Goal: Information Seeking & Learning: Learn about a topic

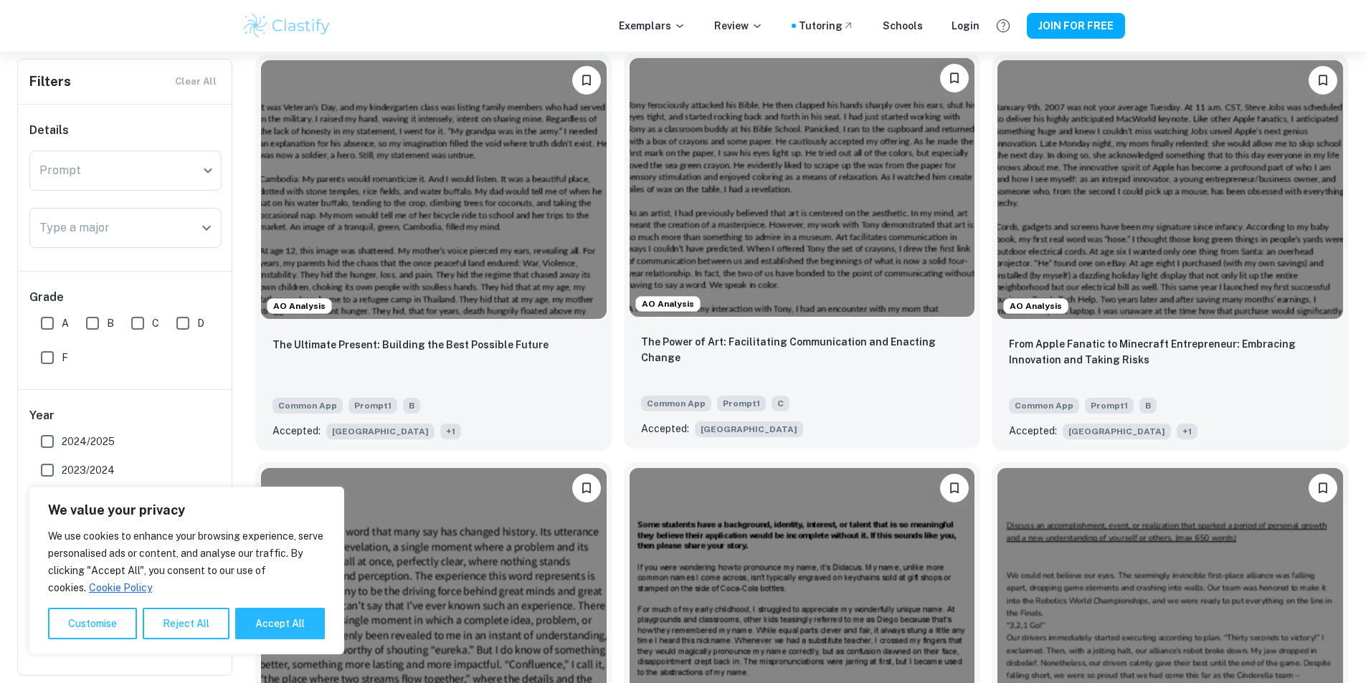
scroll to position [478, 0]
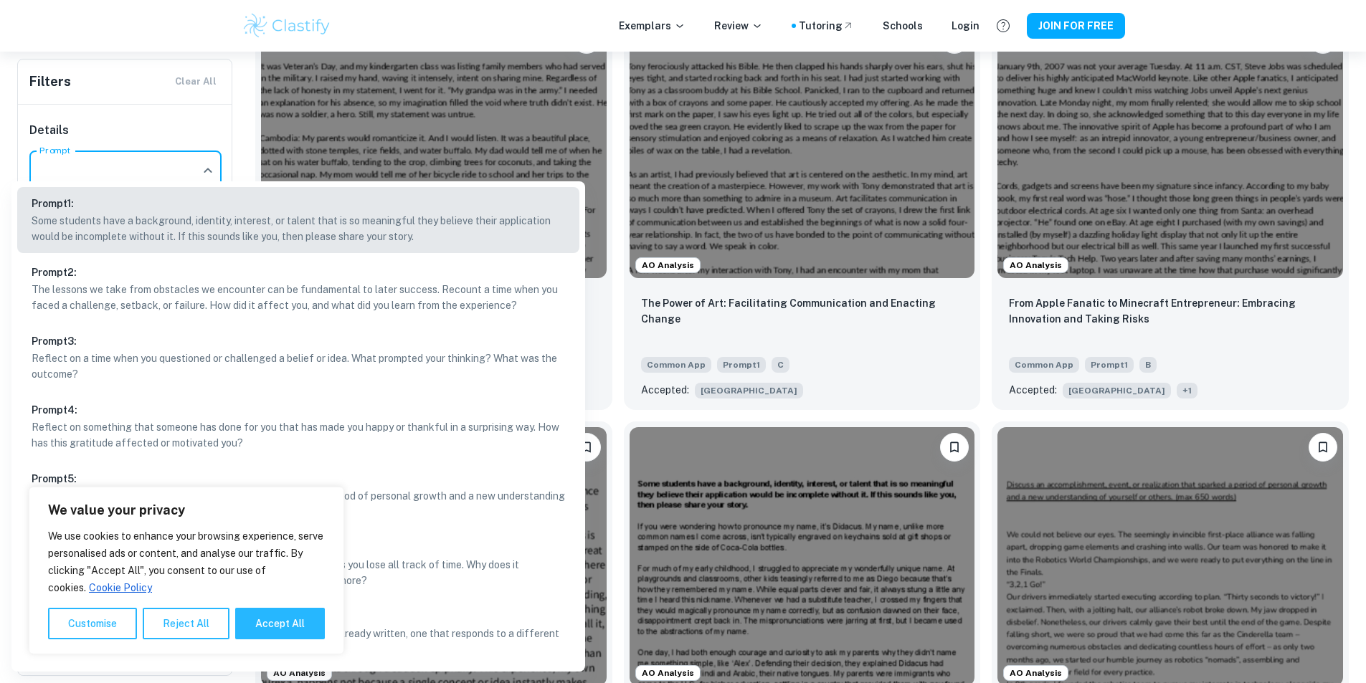
click at [439, 490] on p "Discuss an accomplishment, event, or realization that sparked a period of perso…" at bounding box center [299, 504] width 534 height 32
type input "5"
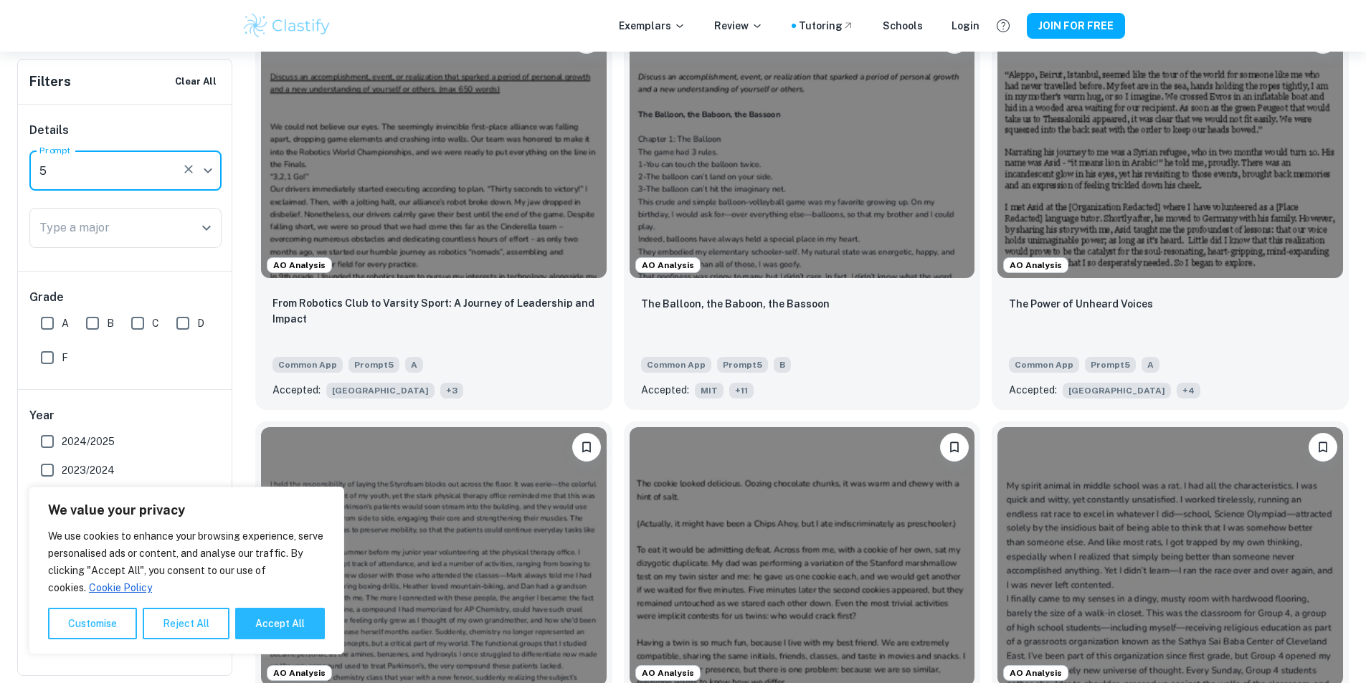
scroll to position [510, 0]
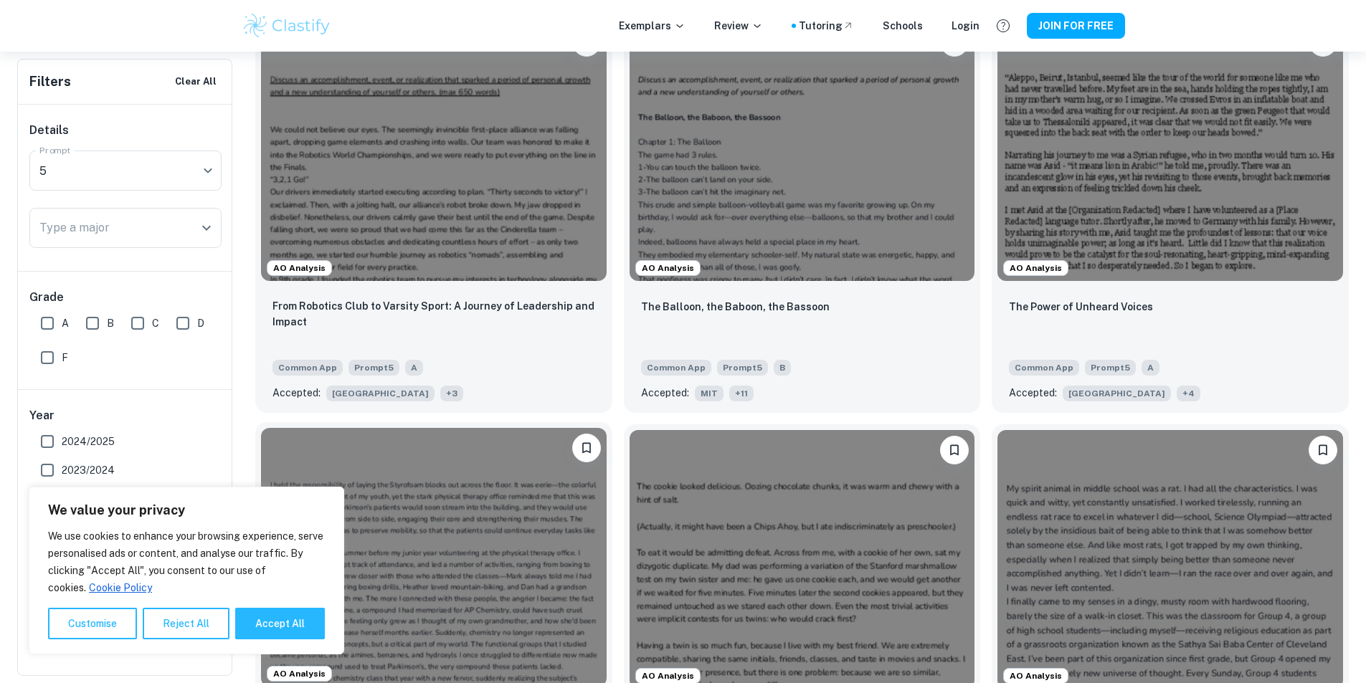
click at [607, 428] on img at bounding box center [434, 557] width 346 height 259
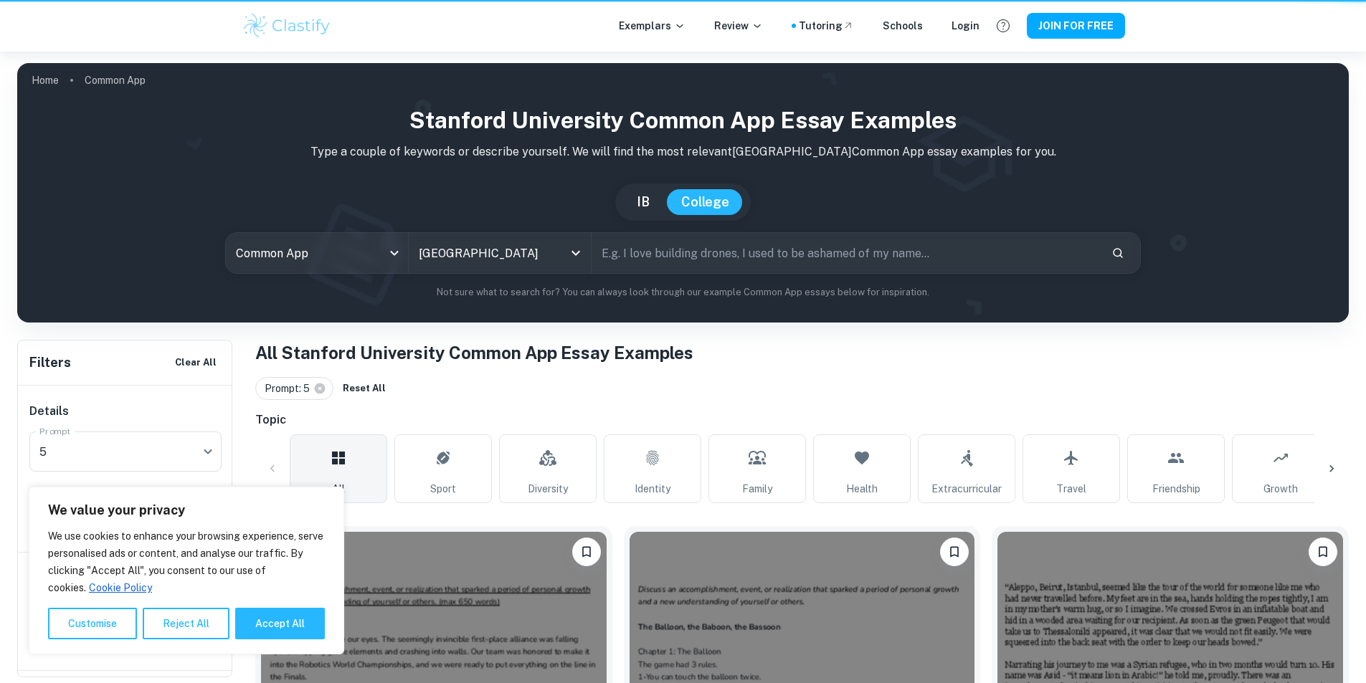
scroll to position [510, 0]
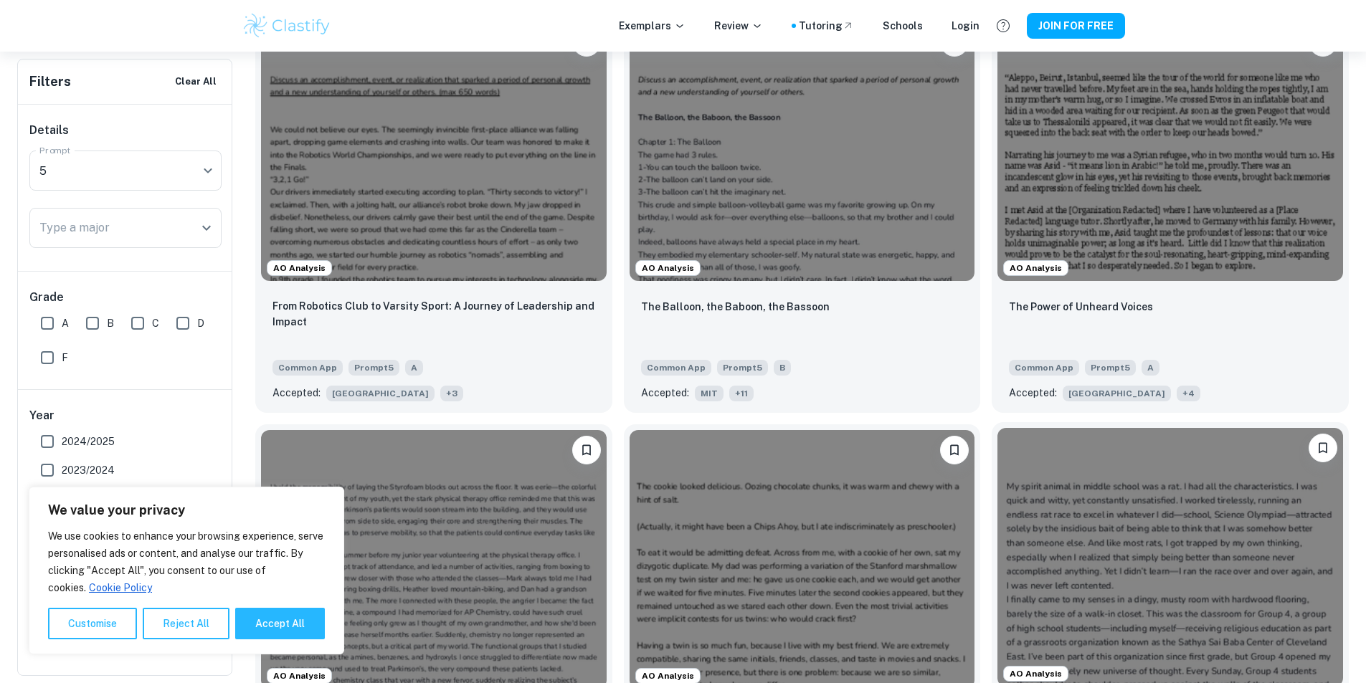
click at [997, 452] on img at bounding box center [1170, 557] width 346 height 259
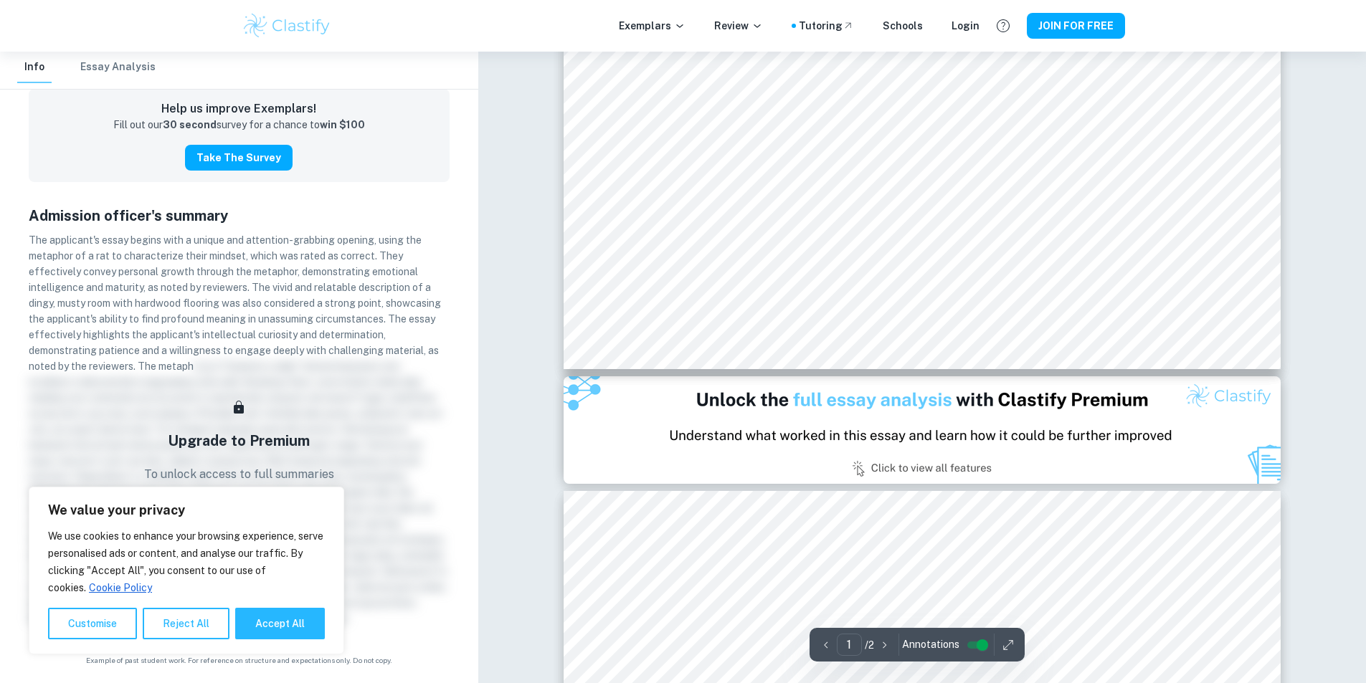
scroll to position [717, 0]
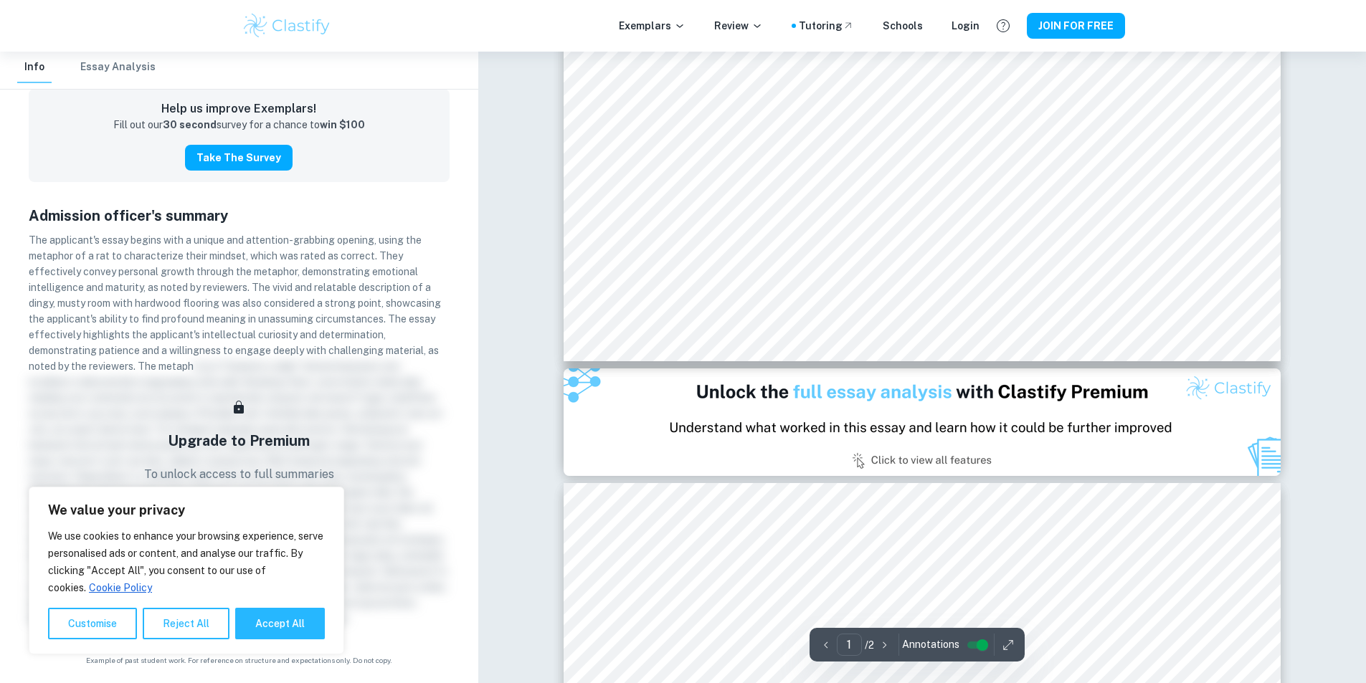
type input "2"
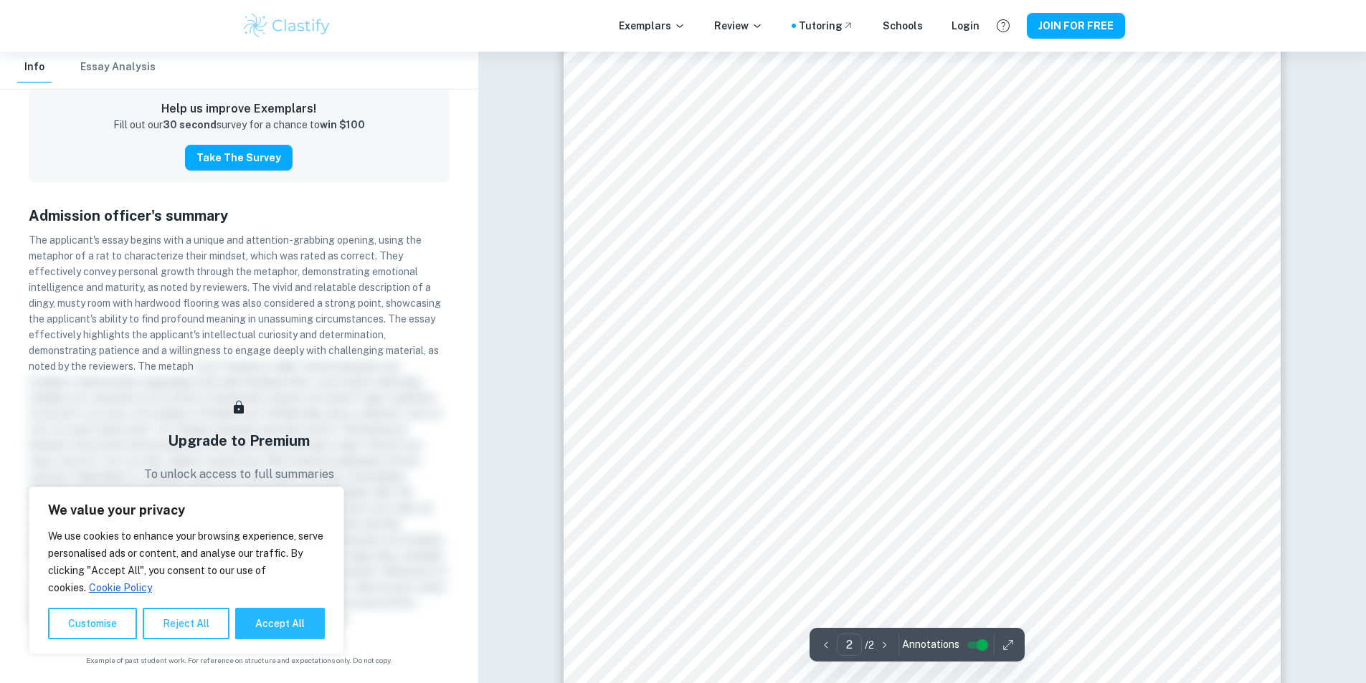
scroll to position [1195, 0]
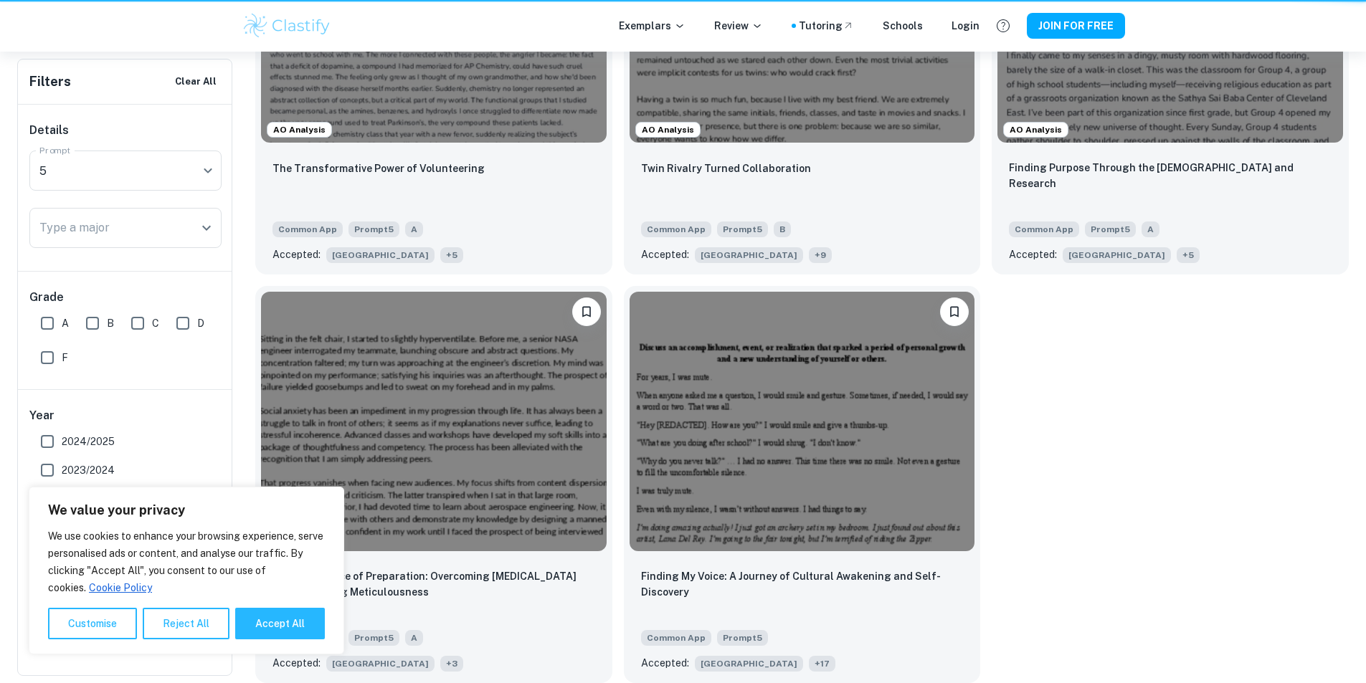
scroll to position [510, 0]
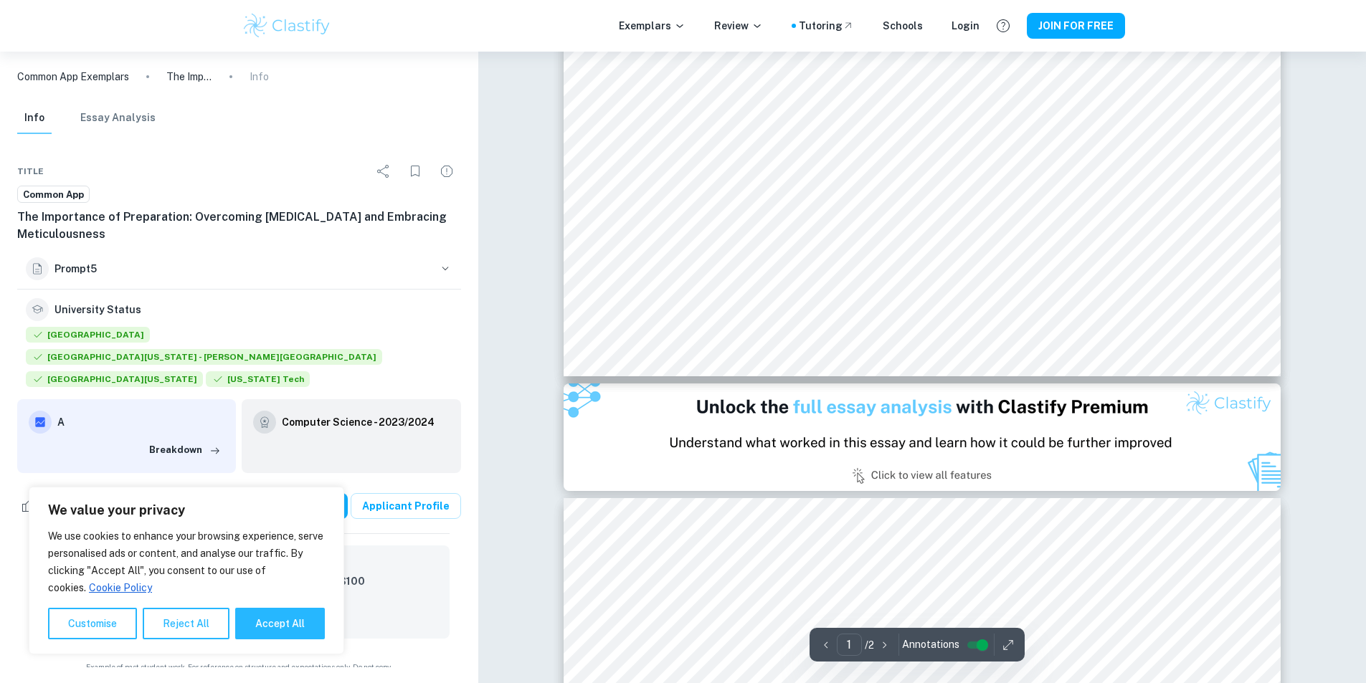
scroll to position [717, 0]
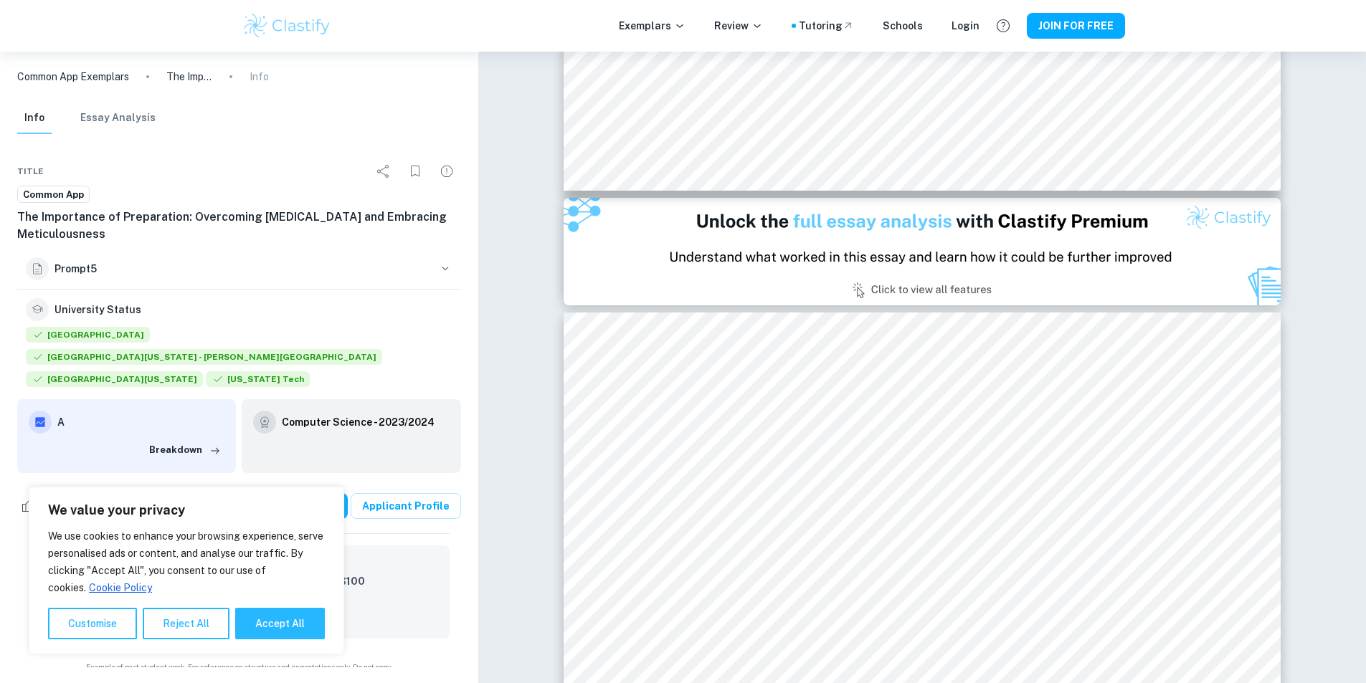
type input "2"
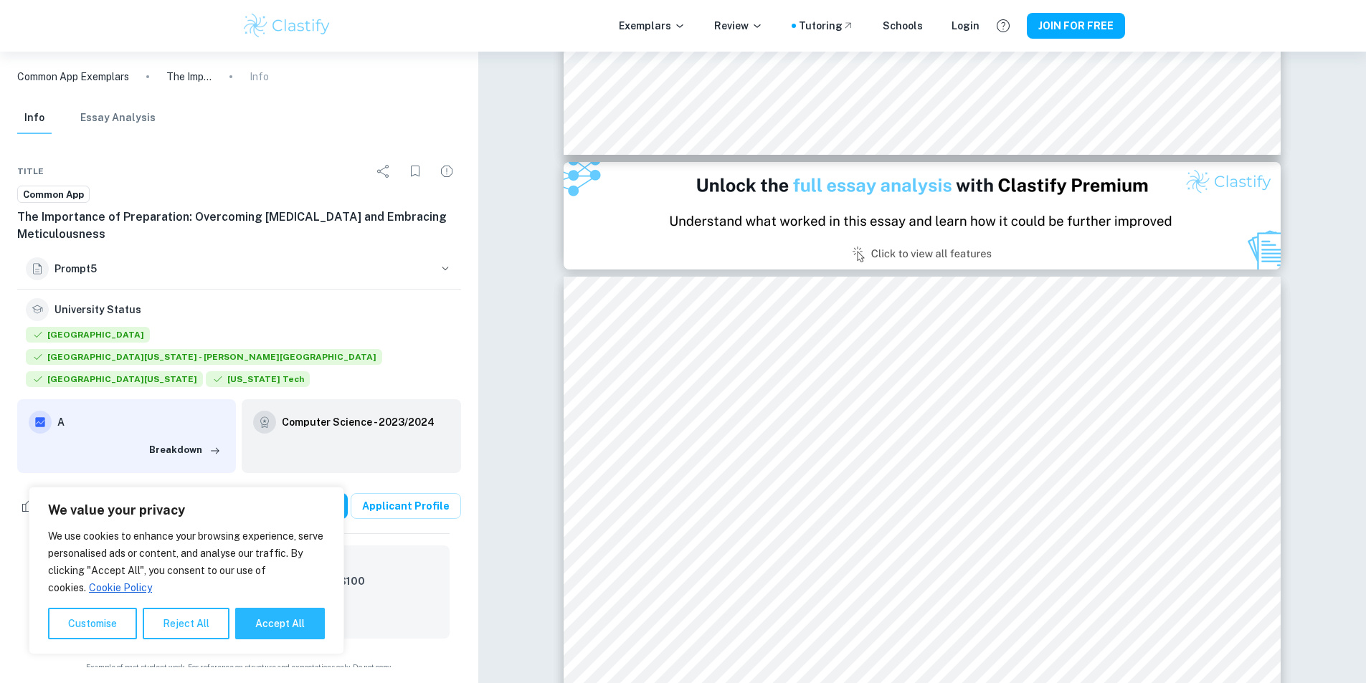
scroll to position [956, 0]
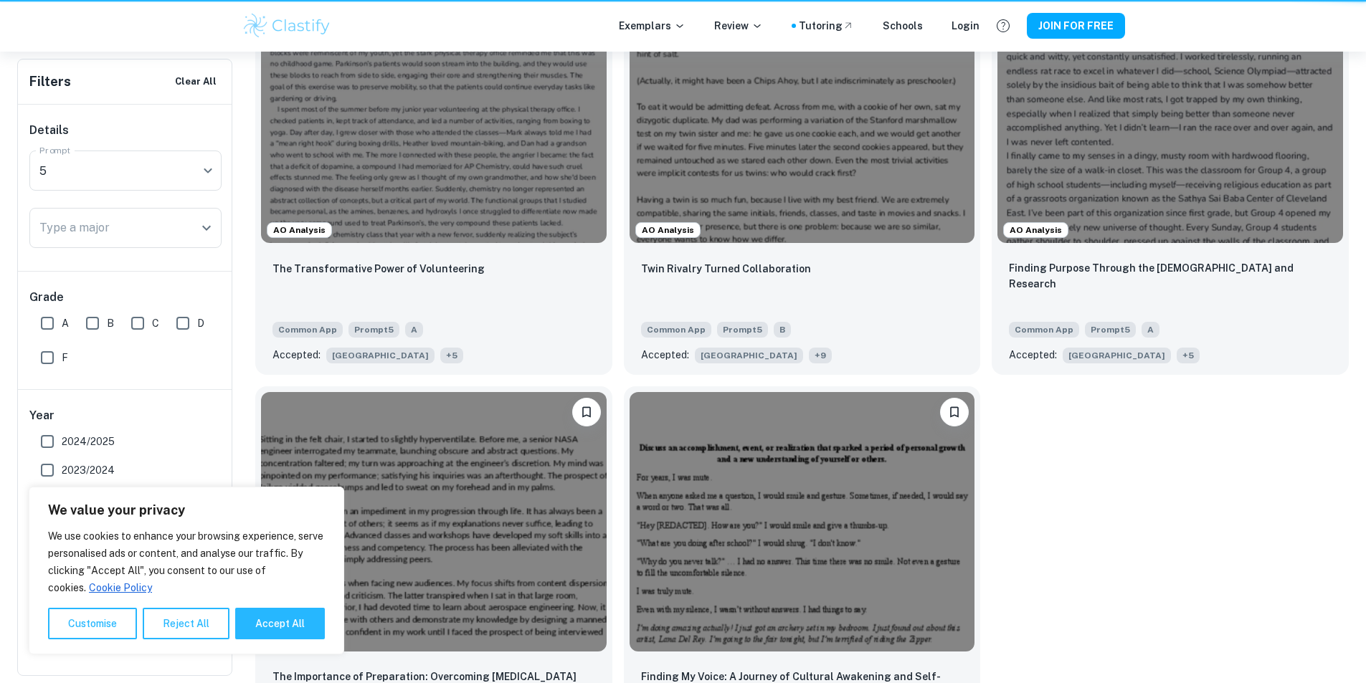
scroll to position [510, 0]
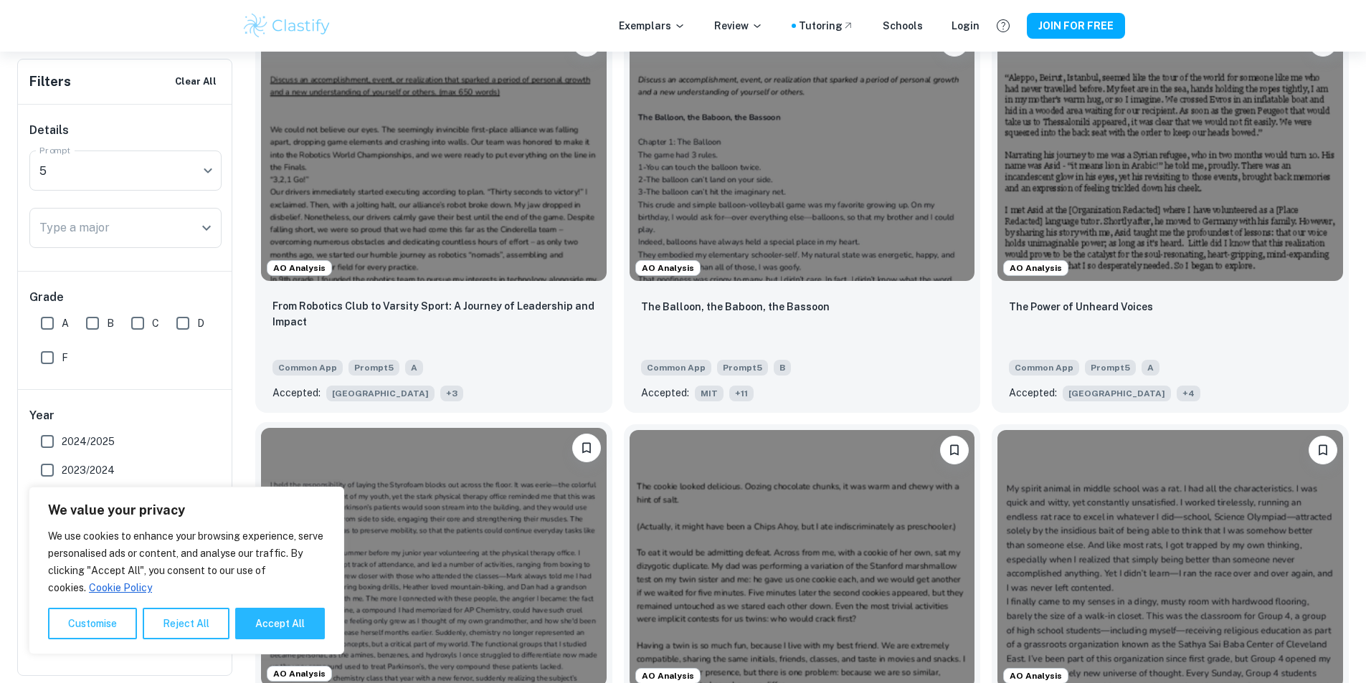
click at [607, 428] on img at bounding box center [434, 557] width 346 height 259
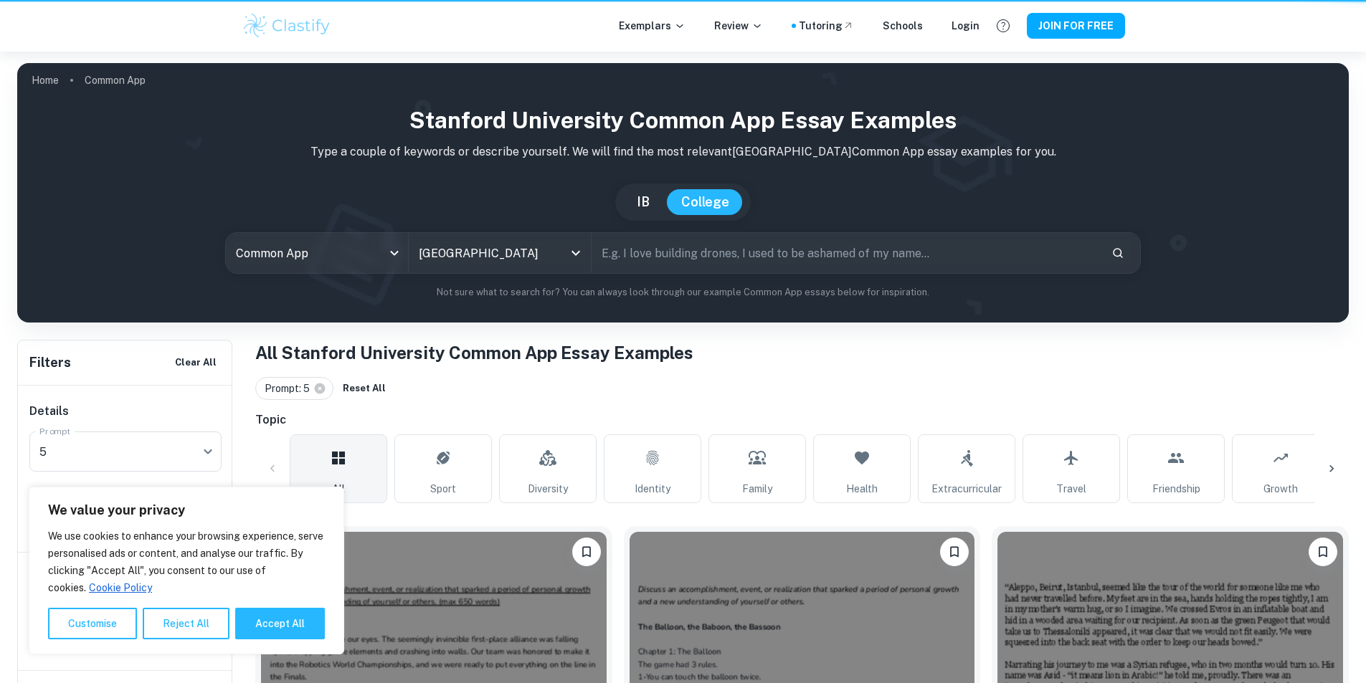
scroll to position [510, 0]
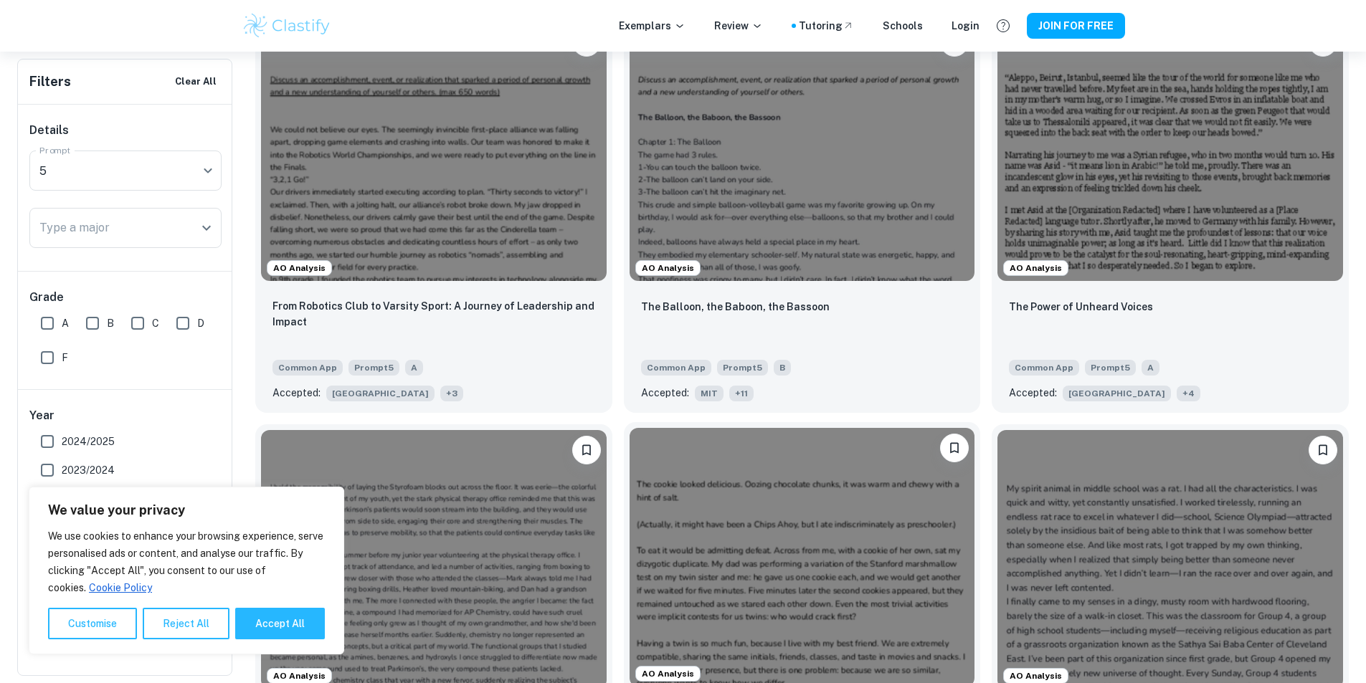
click at [630, 447] on img at bounding box center [803, 557] width 346 height 259
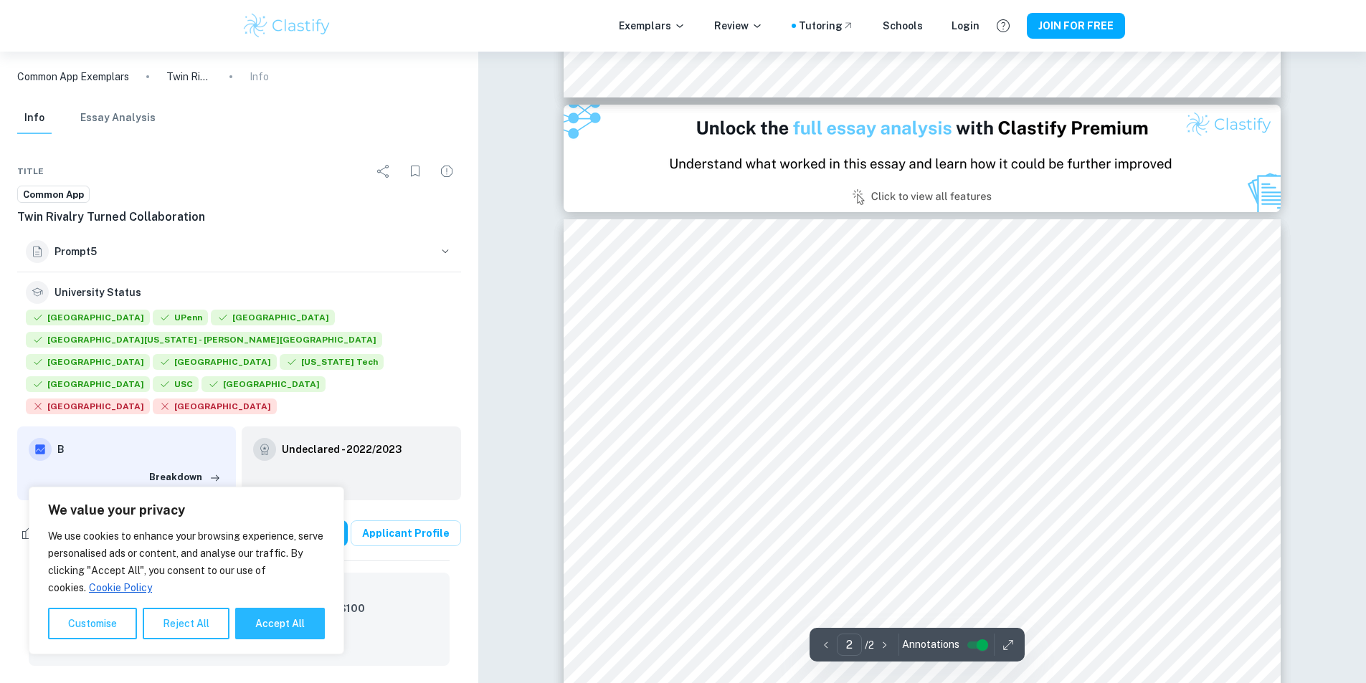
scroll to position [1136, 0]
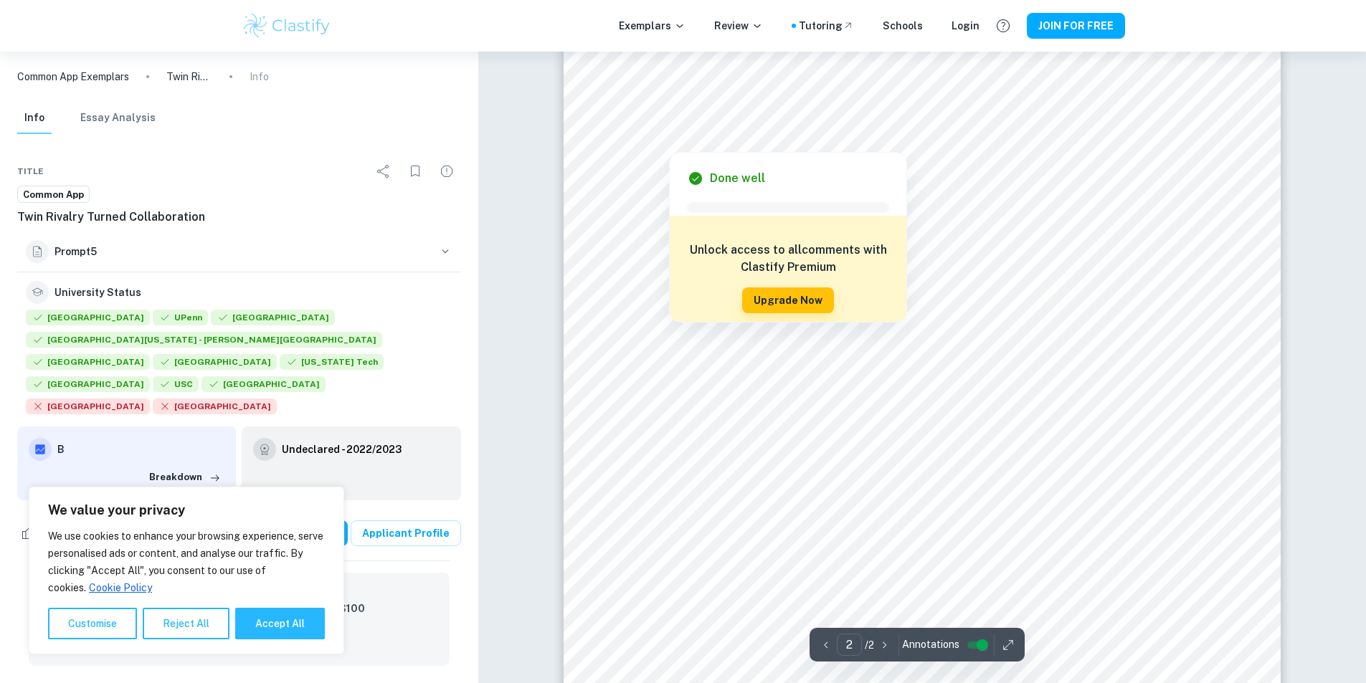
type input "1"
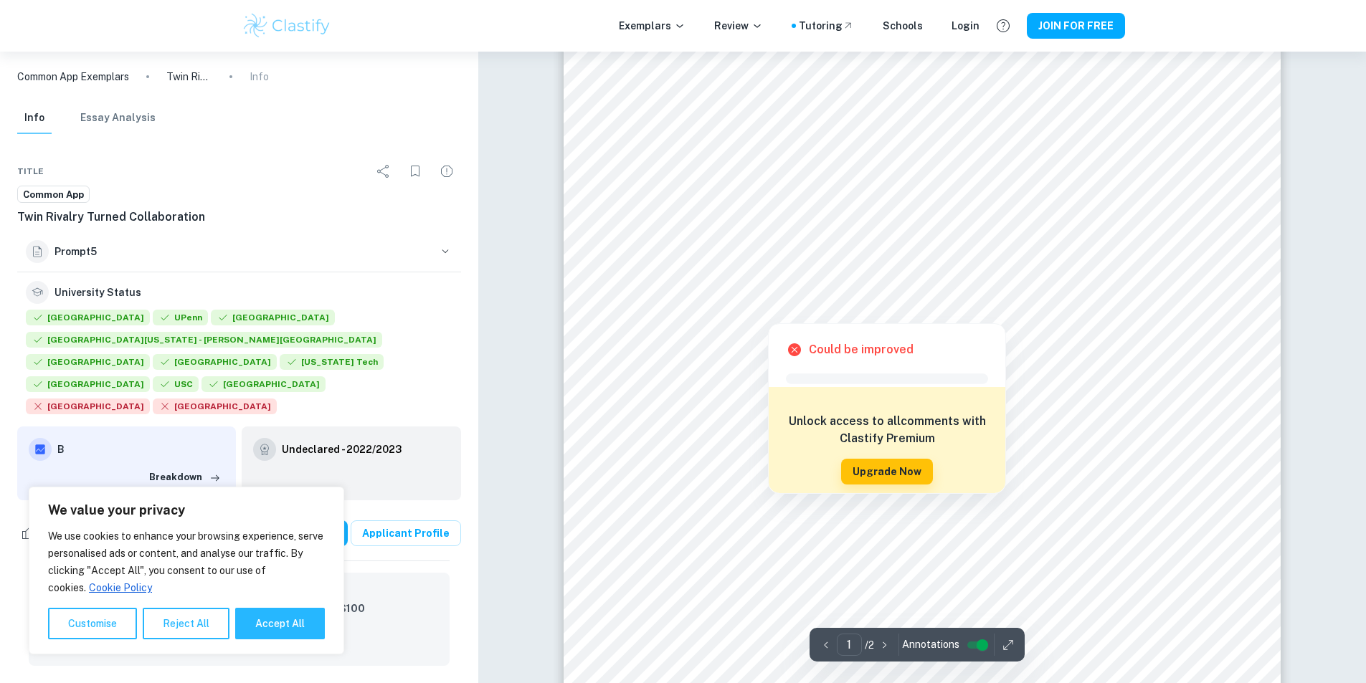
scroll to position [0, 0]
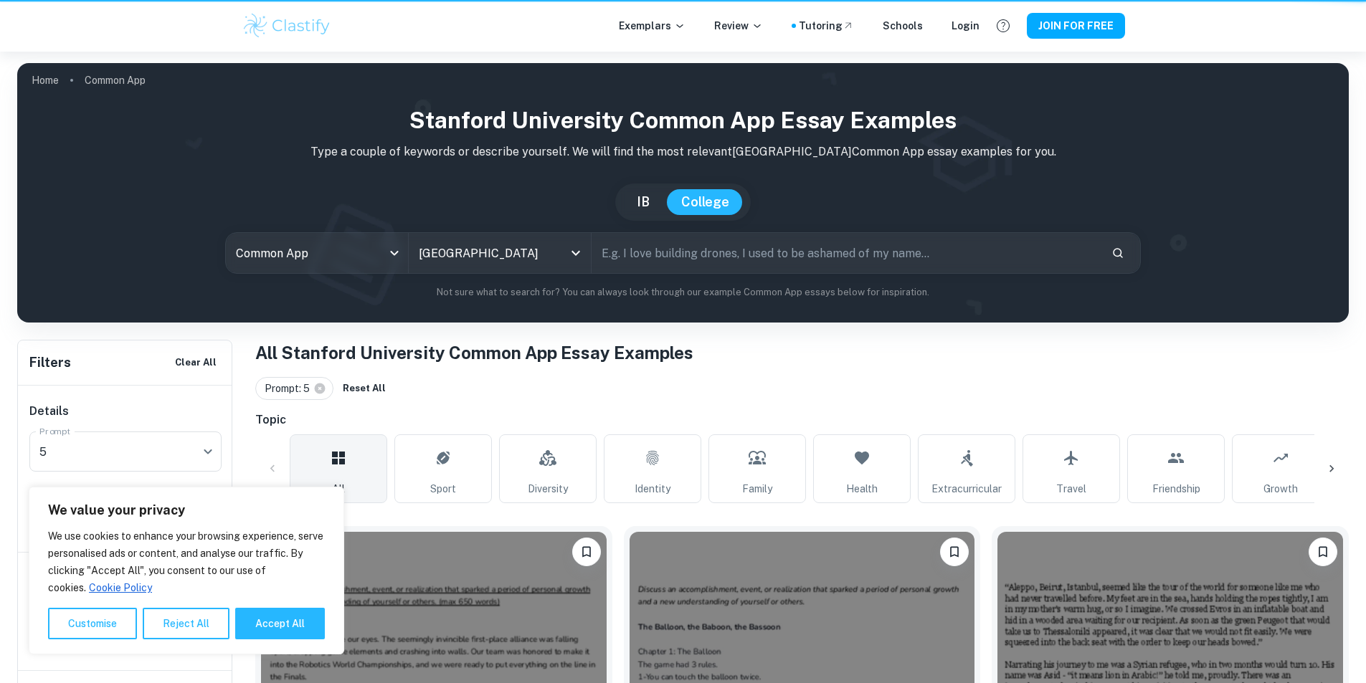
scroll to position [510, 0]
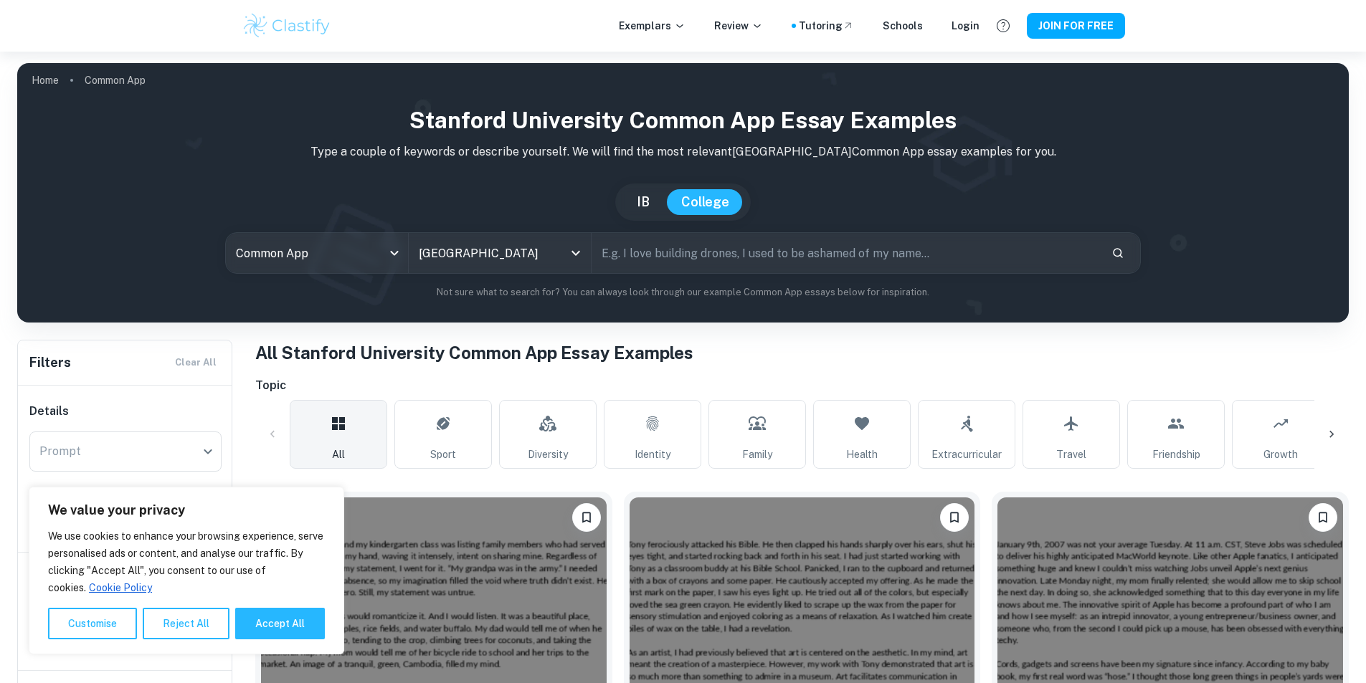
scroll to position [510, 0]
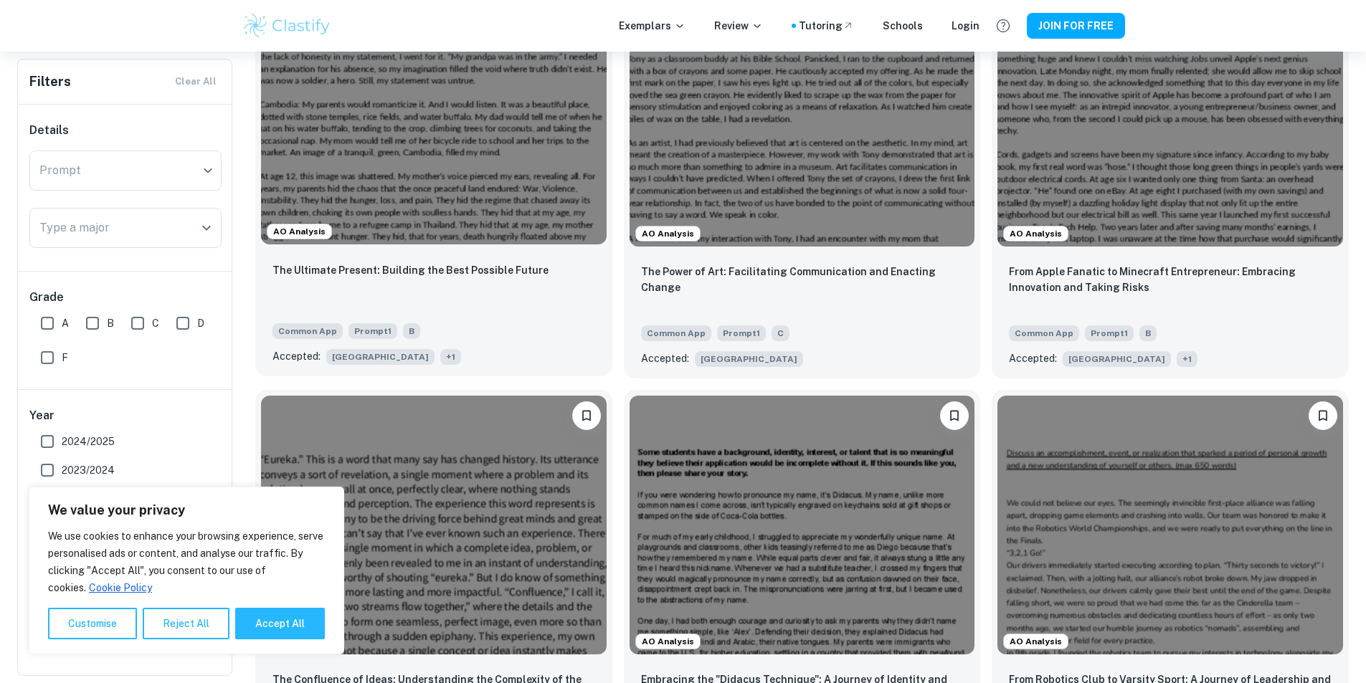
click at [371, 165] on img at bounding box center [434, 115] width 346 height 259
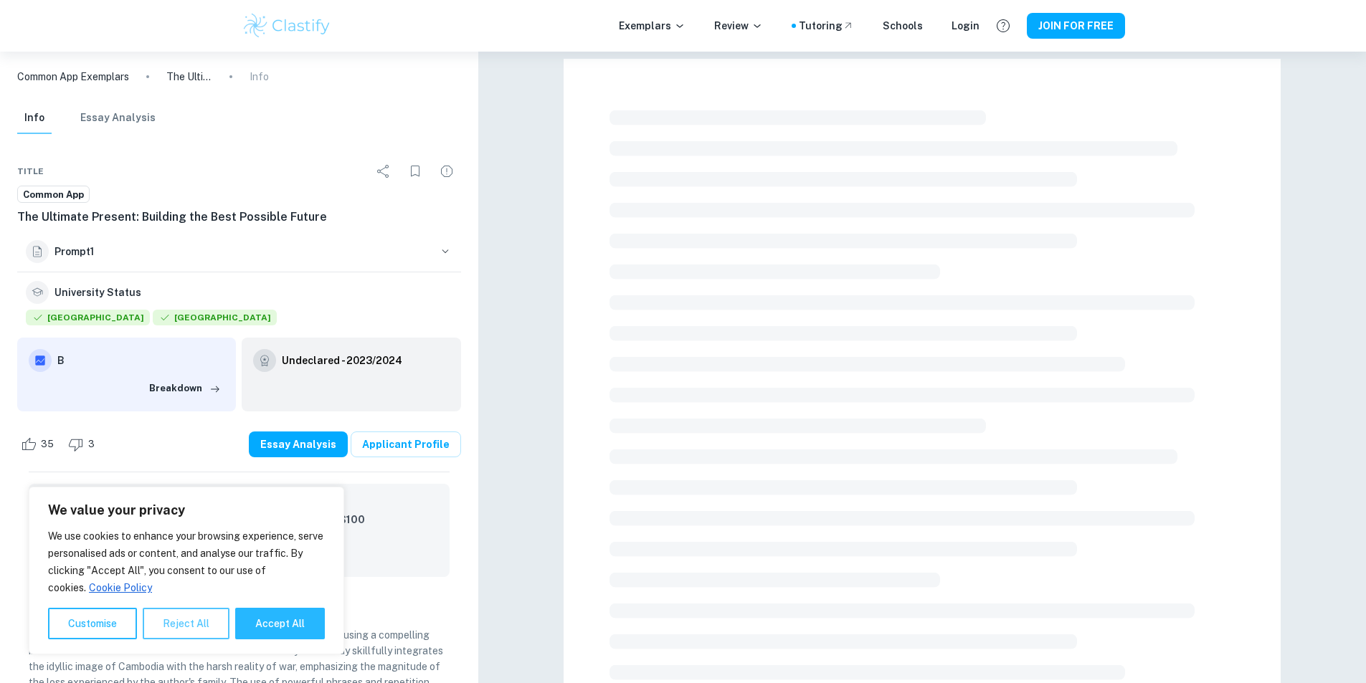
click at [168, 625] on button "Reject All" at bounding box center [186, 624] width 87 height 32
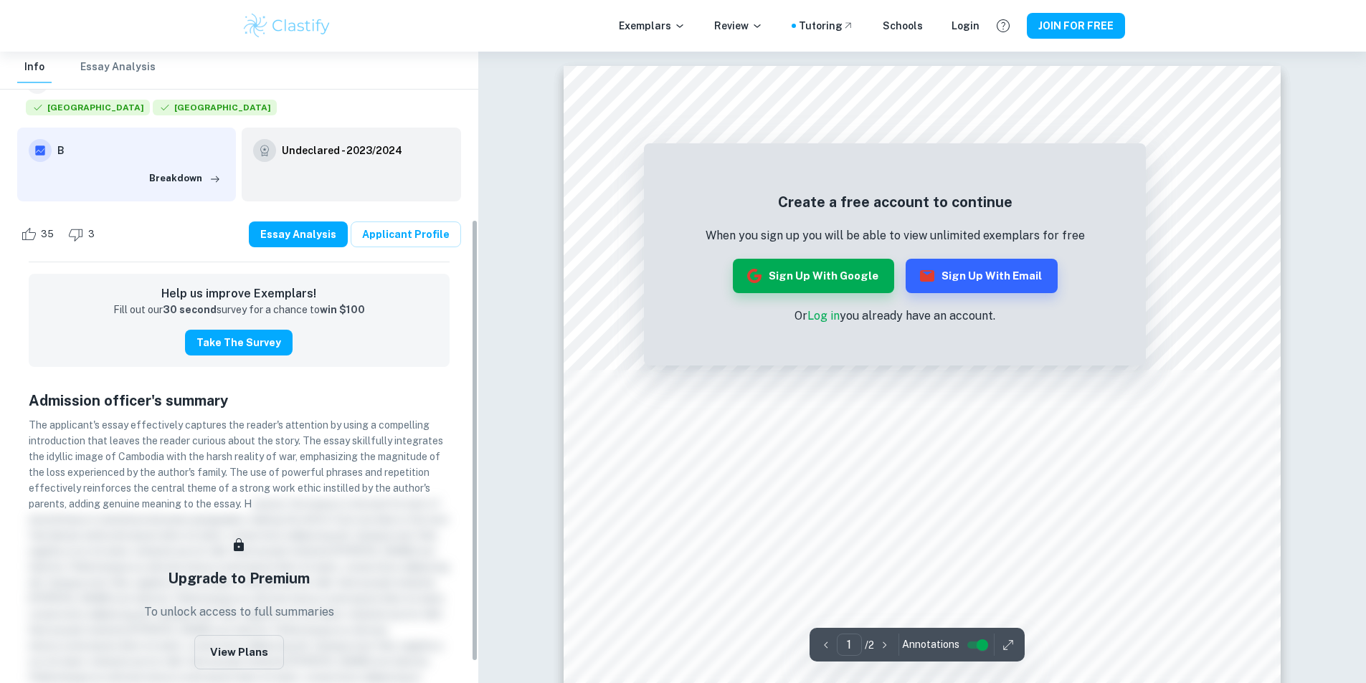
scroll to position [240, 0]
